Goal: Find specific page/section: Find specific page/section

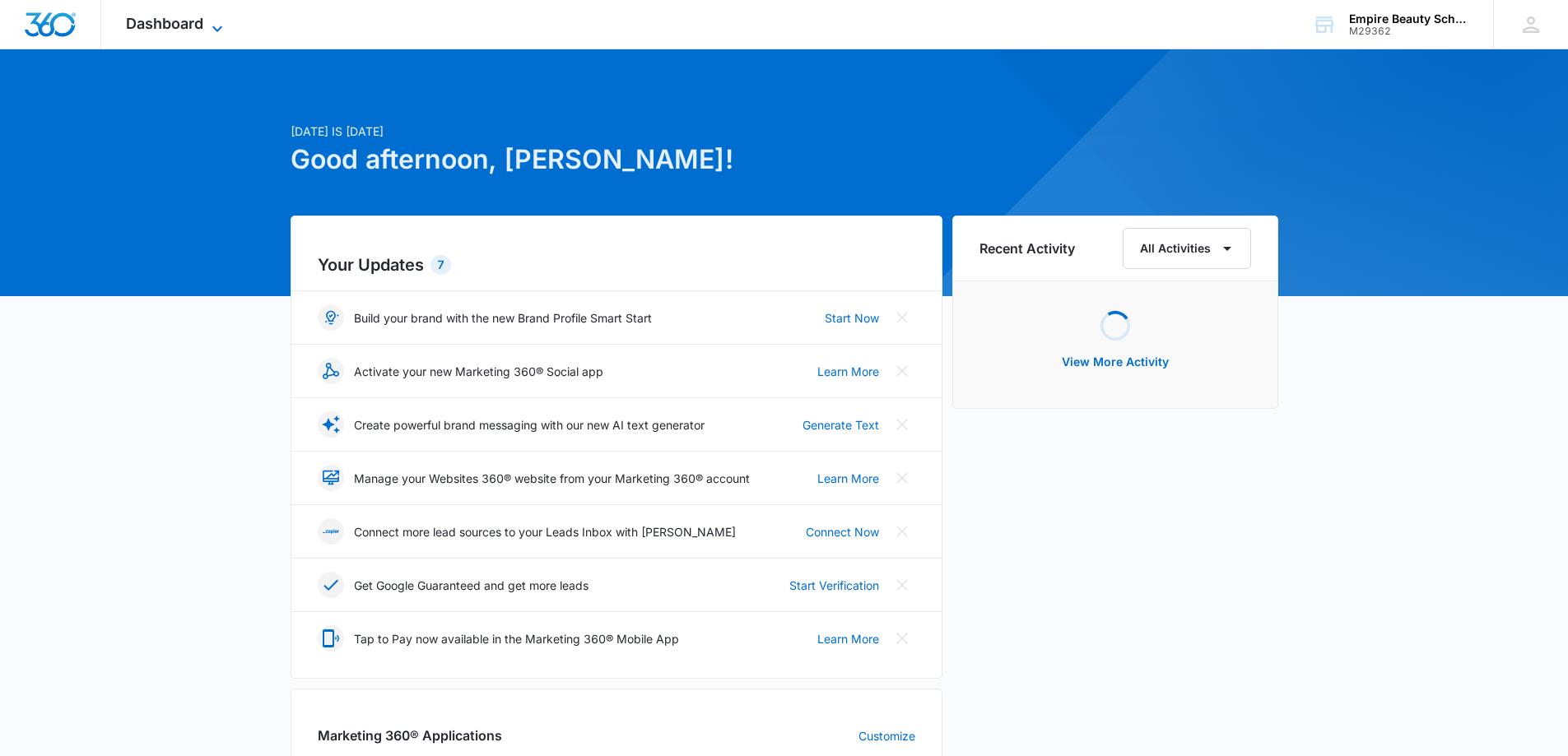
click at [128, 23] on span "Dashboard" at bounding box center [165, 23] width 78 height 17
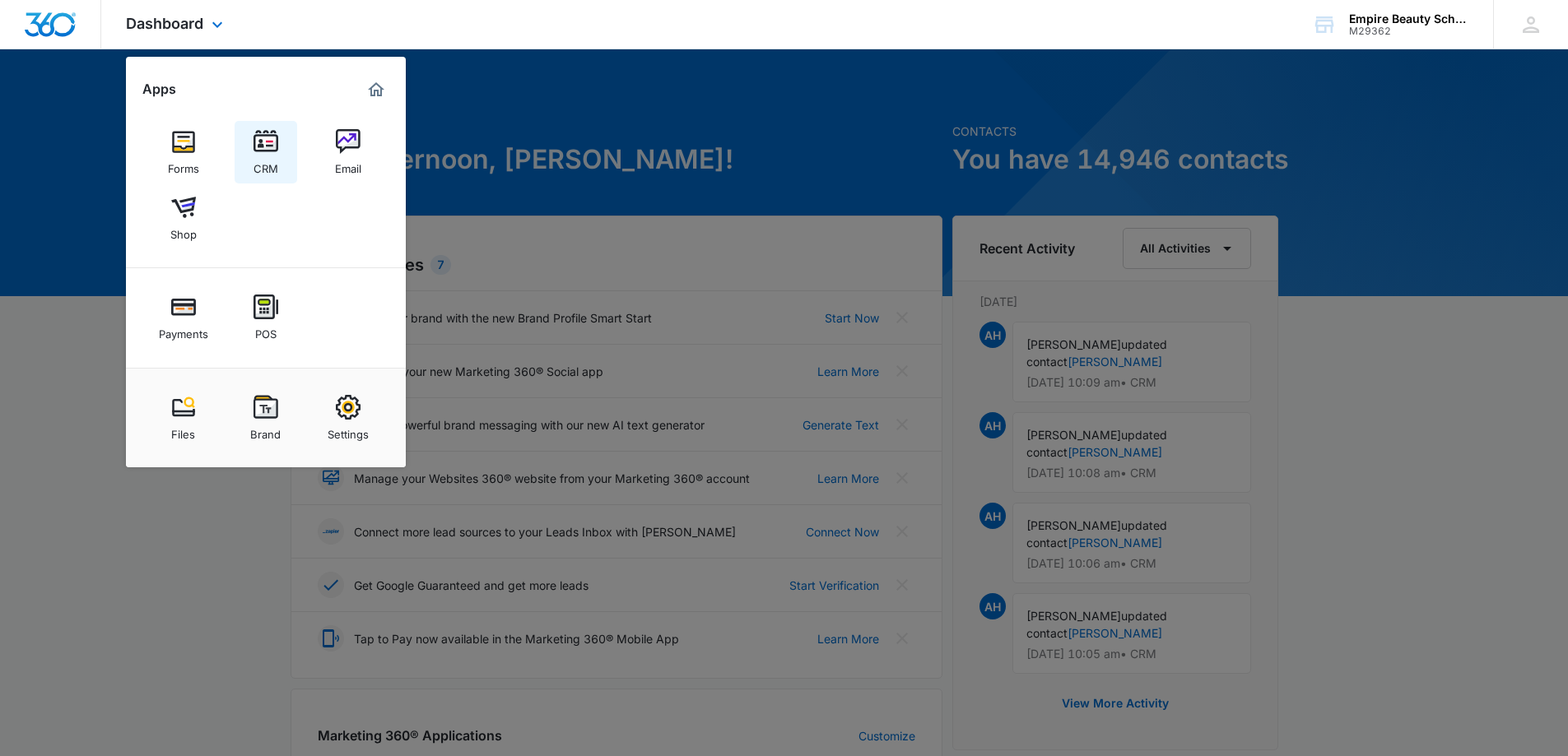
click at [285, 169] on link "CRM" at bounding box center [265, 151] width 62 height 62
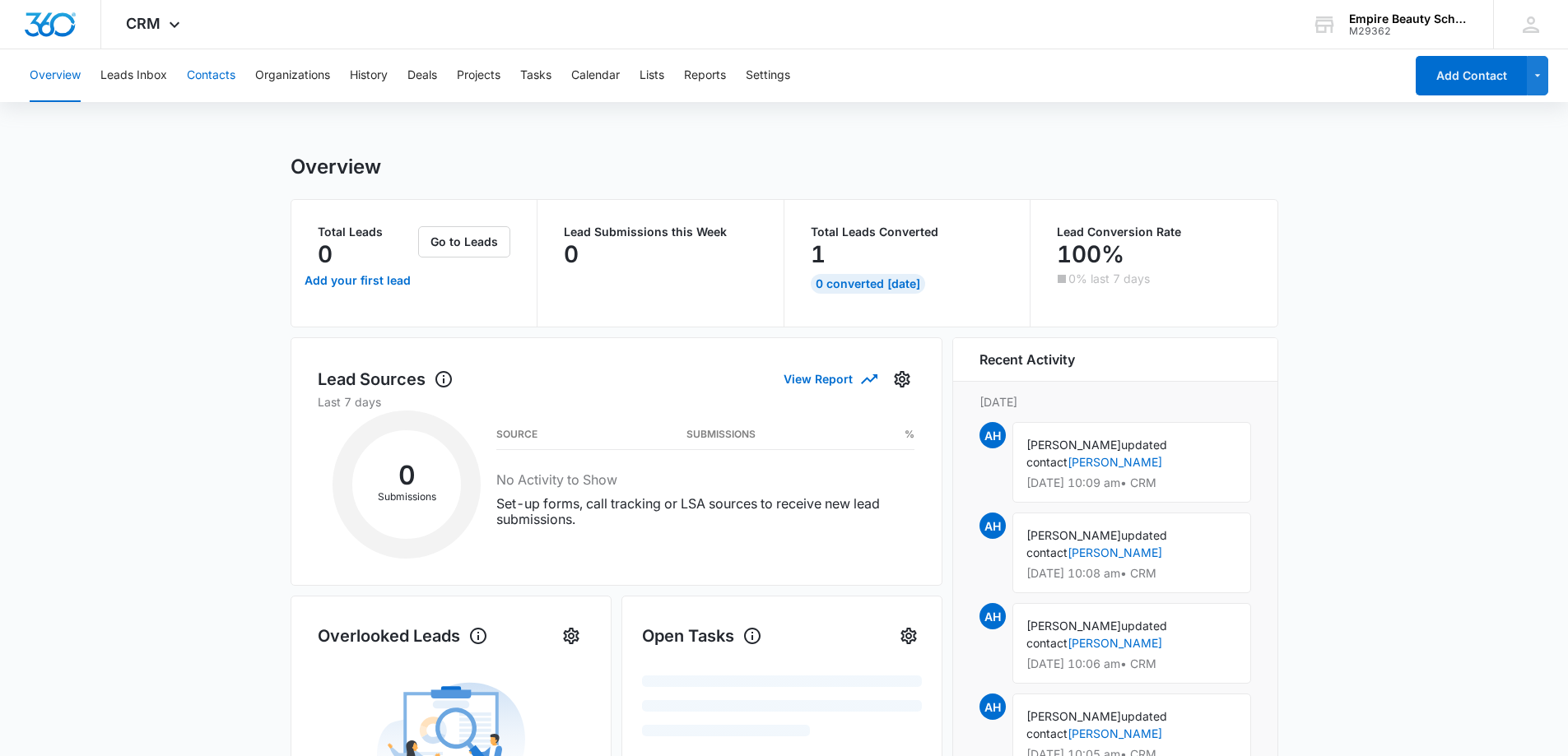
click at [223, 74] on button "Contacts" at bounding box center [211, 76] width 49 height 52
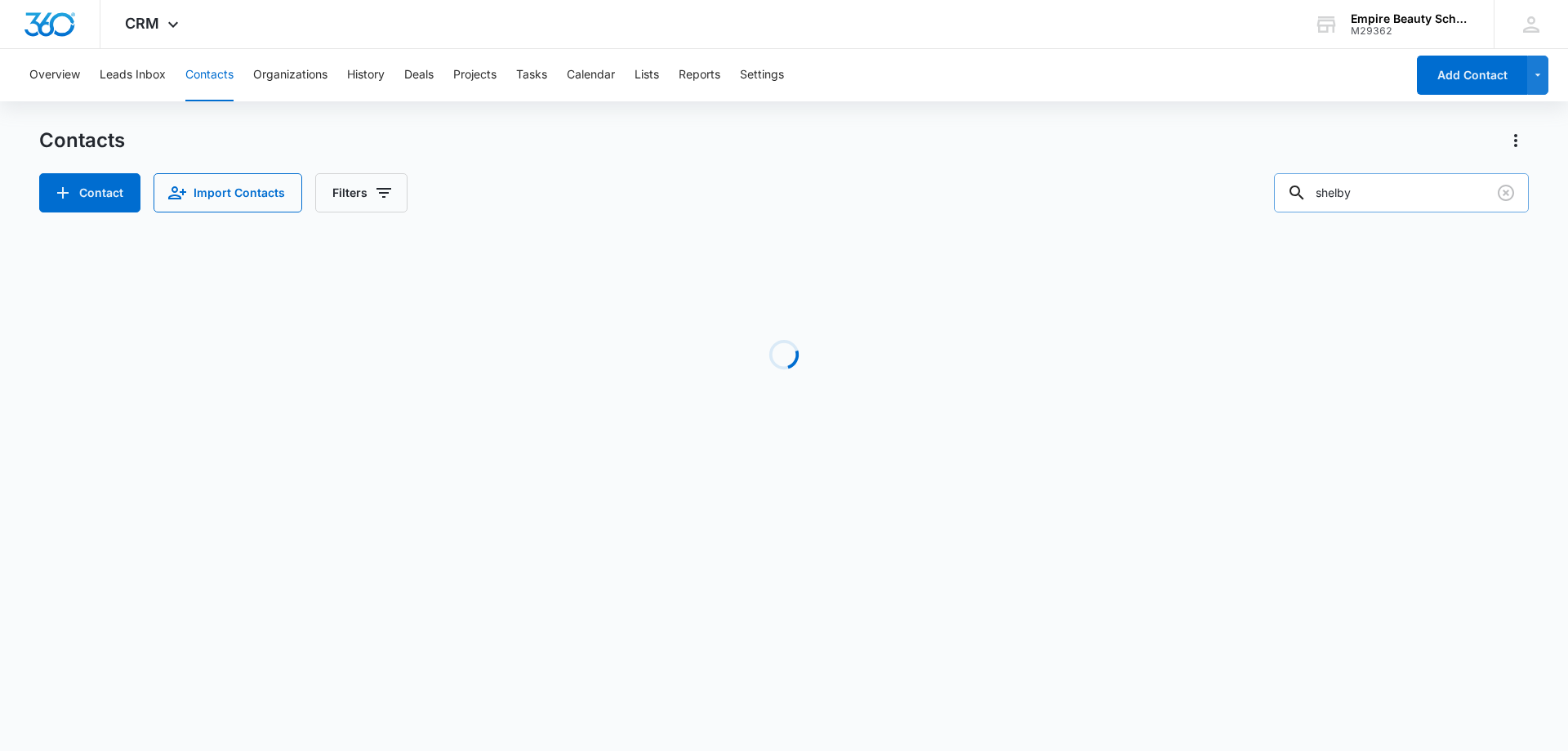
click at [1417, 191] on input "shelby" at bounding box center [1402, 192] width 255 height 39
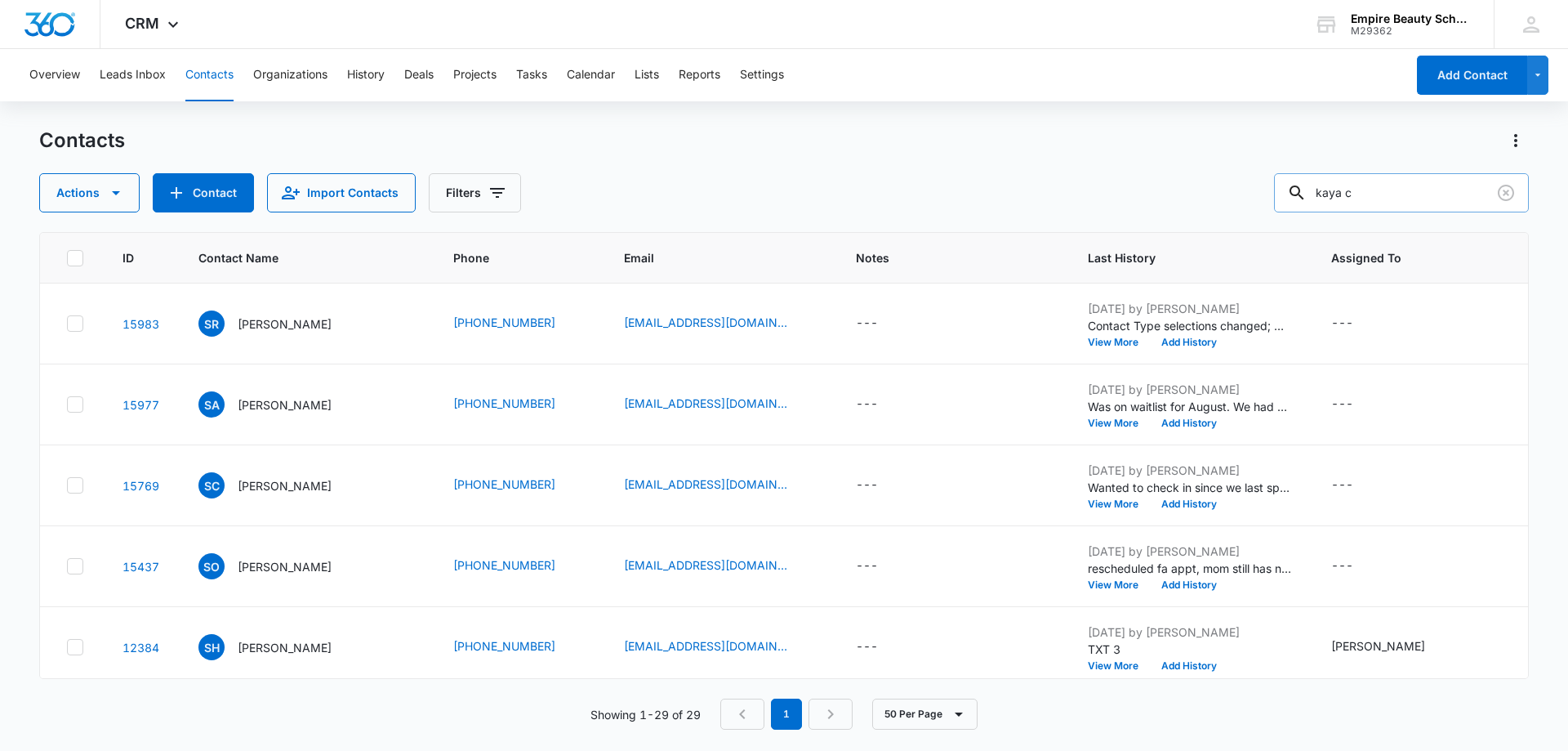
type input "kaya c"
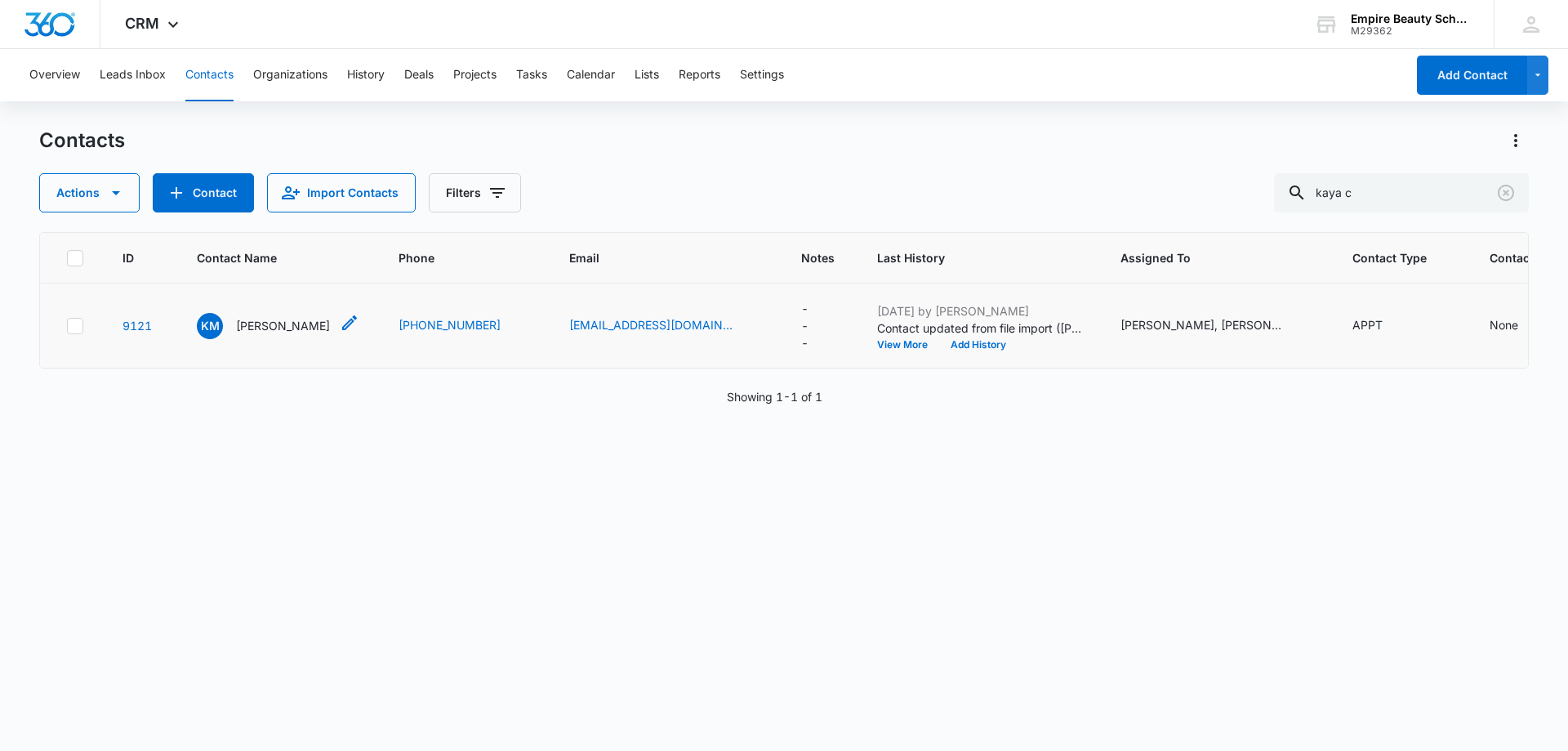
click at [281, 334] on p "[PERSON_NAME]" at bounding box center [283, 325] width 94 height 17
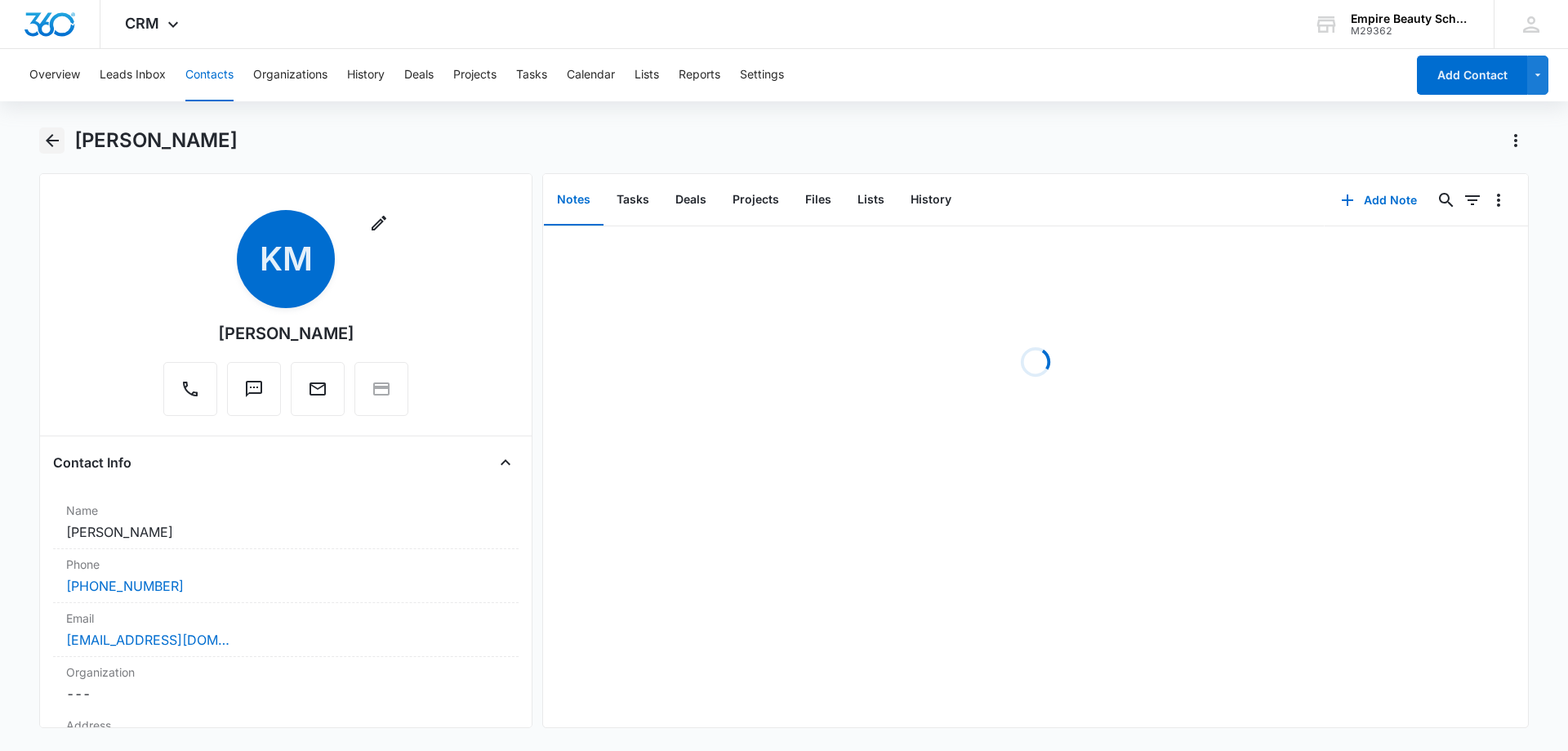
click at [62, 138] on button "Back" at bounding box center [52, 140] width 25 height 26
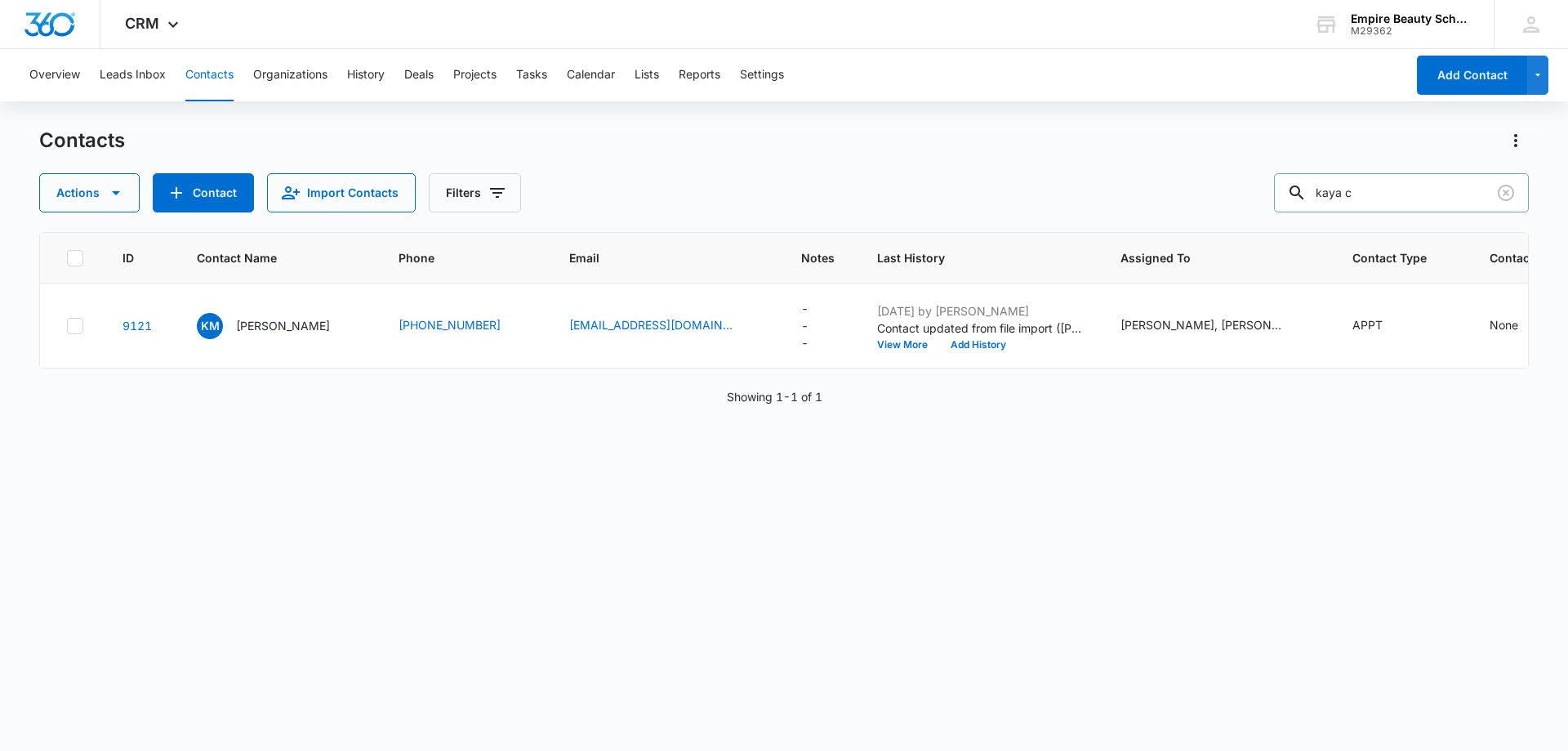
click at [1421, 195] on input "kaya c" at bounding box center [1402, 192] width 255 height 39
drag, startPoint x: 1306, startPoint y: 202, endPoint x: 1248, endPoint y: 203, distance: 58.0
click at [1257, 203] on div "Actions Contact Import Contacts Filters kaya c" at bounding box center [784, 192] width 1490 height 39
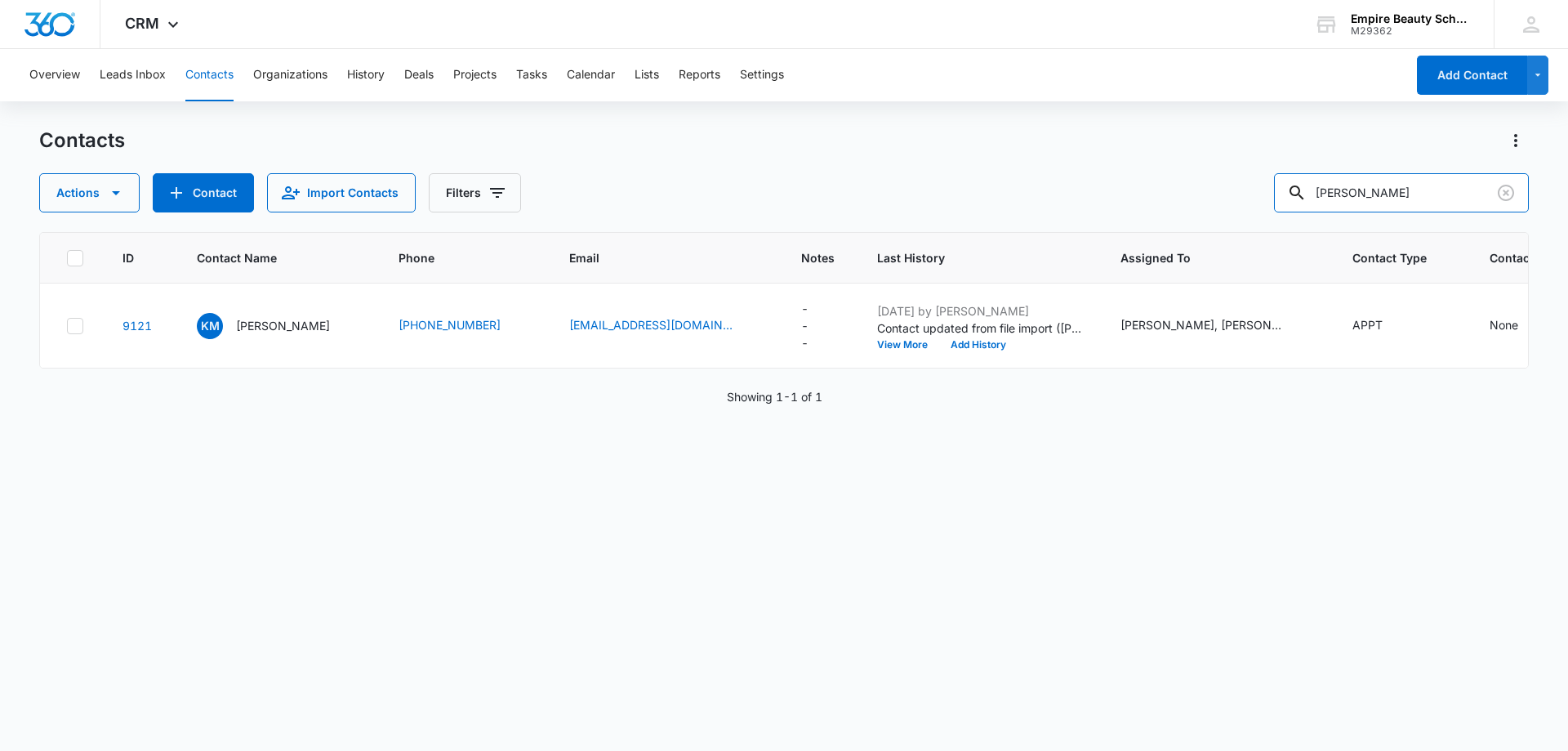
type input "[PERSON_NAME]"
click at [242, 329] on p "[PERSON_NAME]" at bounding box center [285, 325] width 94 height 17
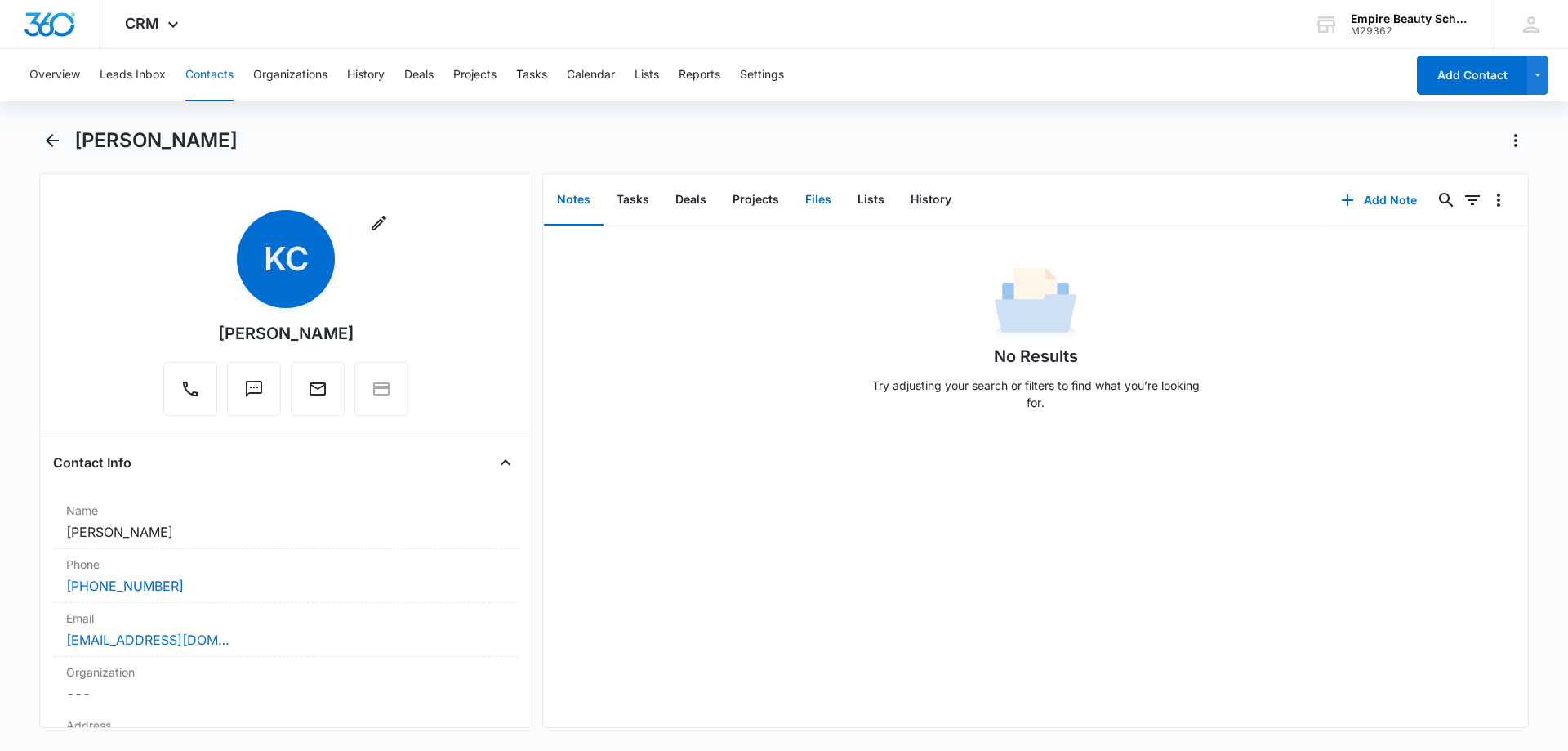
click at [815, 192] on button "Files" at bounding box center [818, 200] width 52 height 51
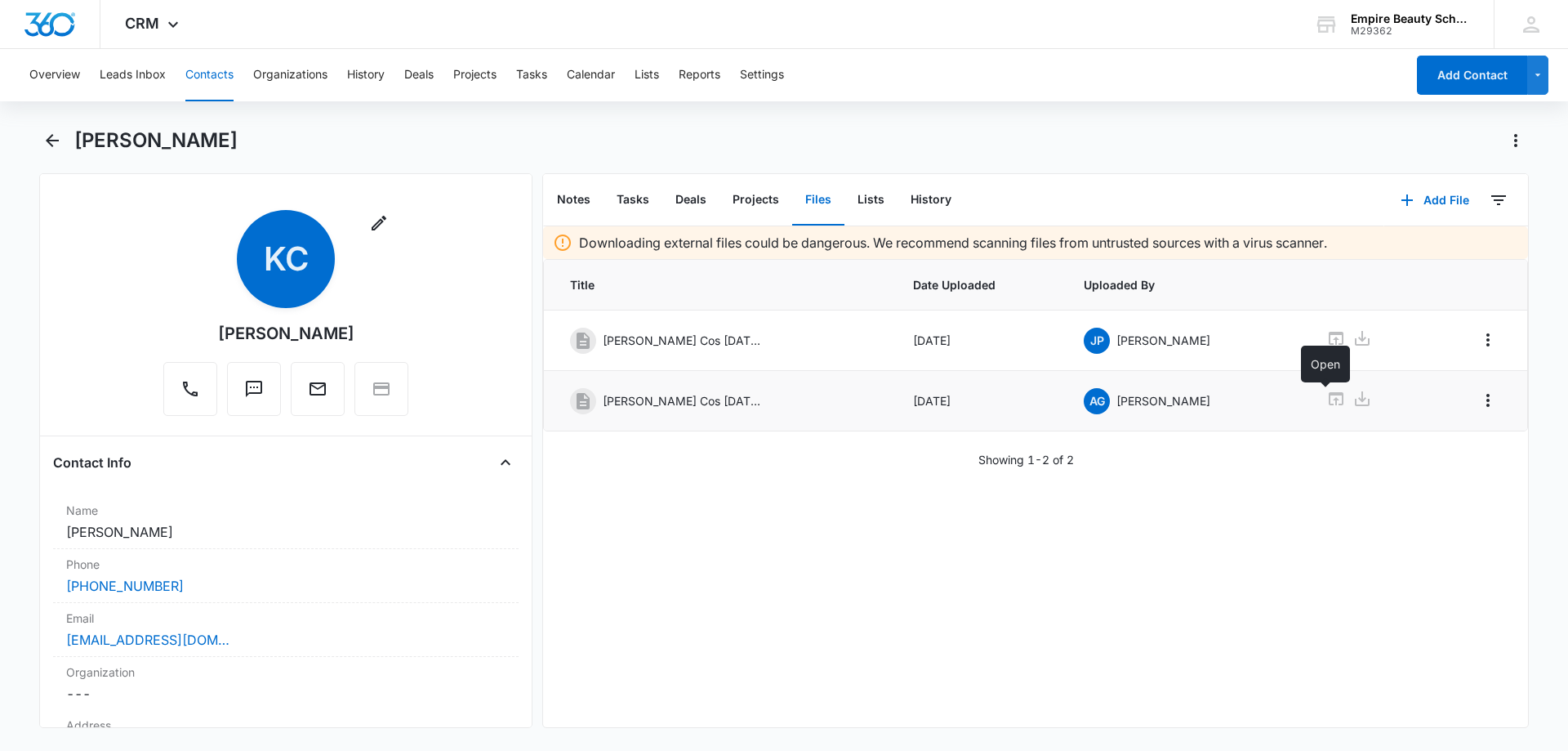
click at [1326, 398] on icon at bounding box center [1336, 398] width 20 height 20
